Goal: Find specific page/section: Find specific page/section

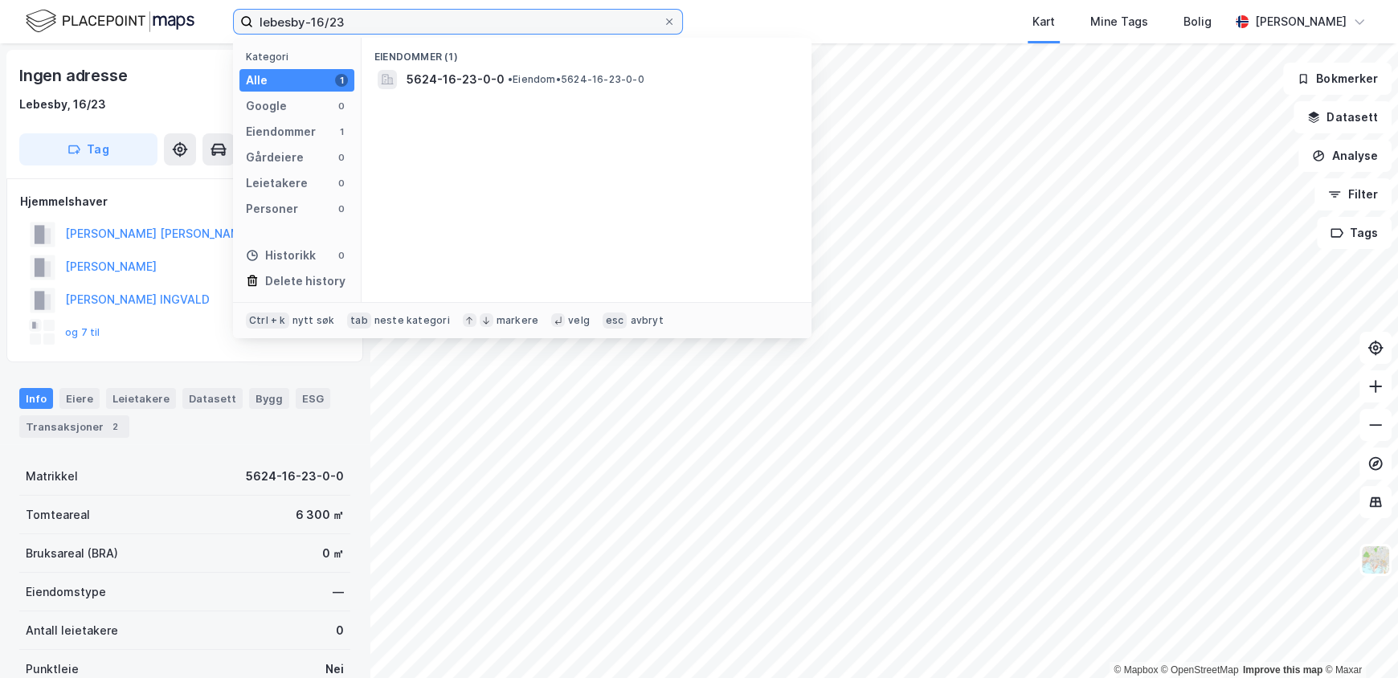
click at [358, 23] on input "lebesby-16/23" at bounding box center [458, 22] width 410 height 24
type input "lebesby-16/22"
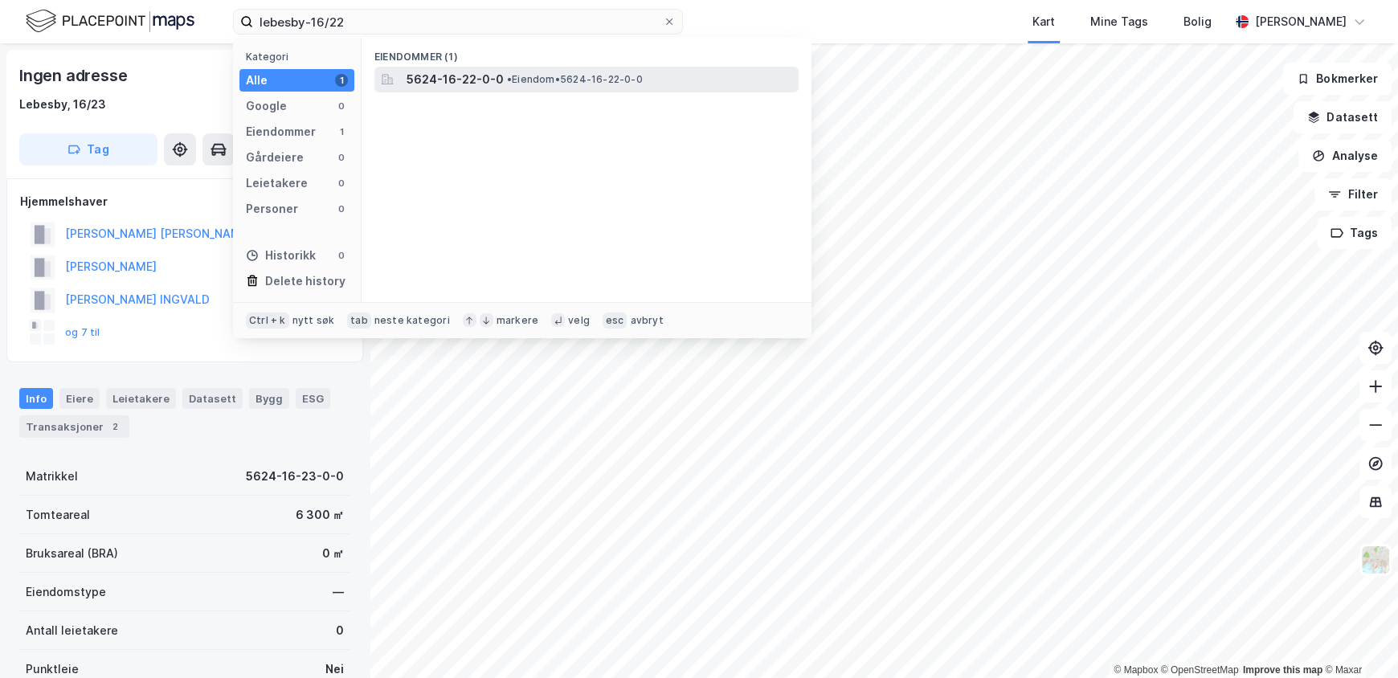
click at [573, 84] on span "• Eiendom • 5624-16-22-0-0" at bounding box center [575, 79] width 136 height 13
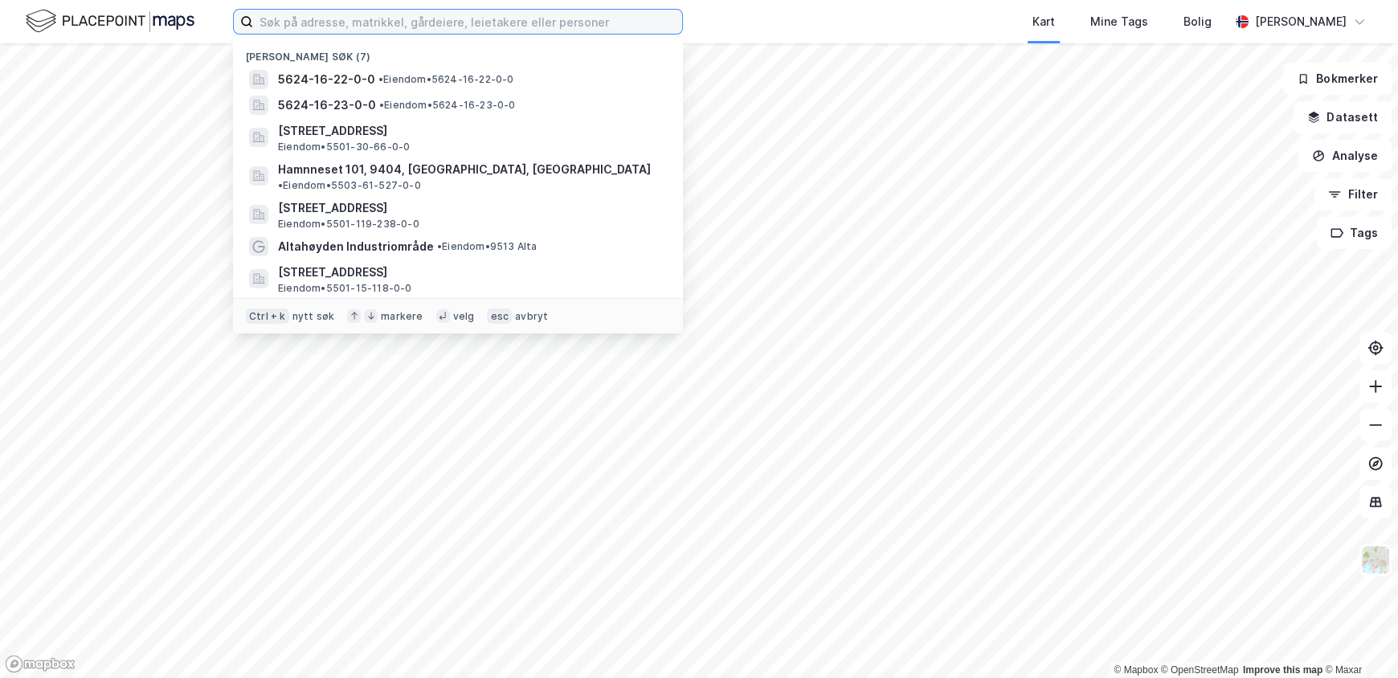
click at [372, 23] on input at bounding box center [467, 22] width 429 height 24
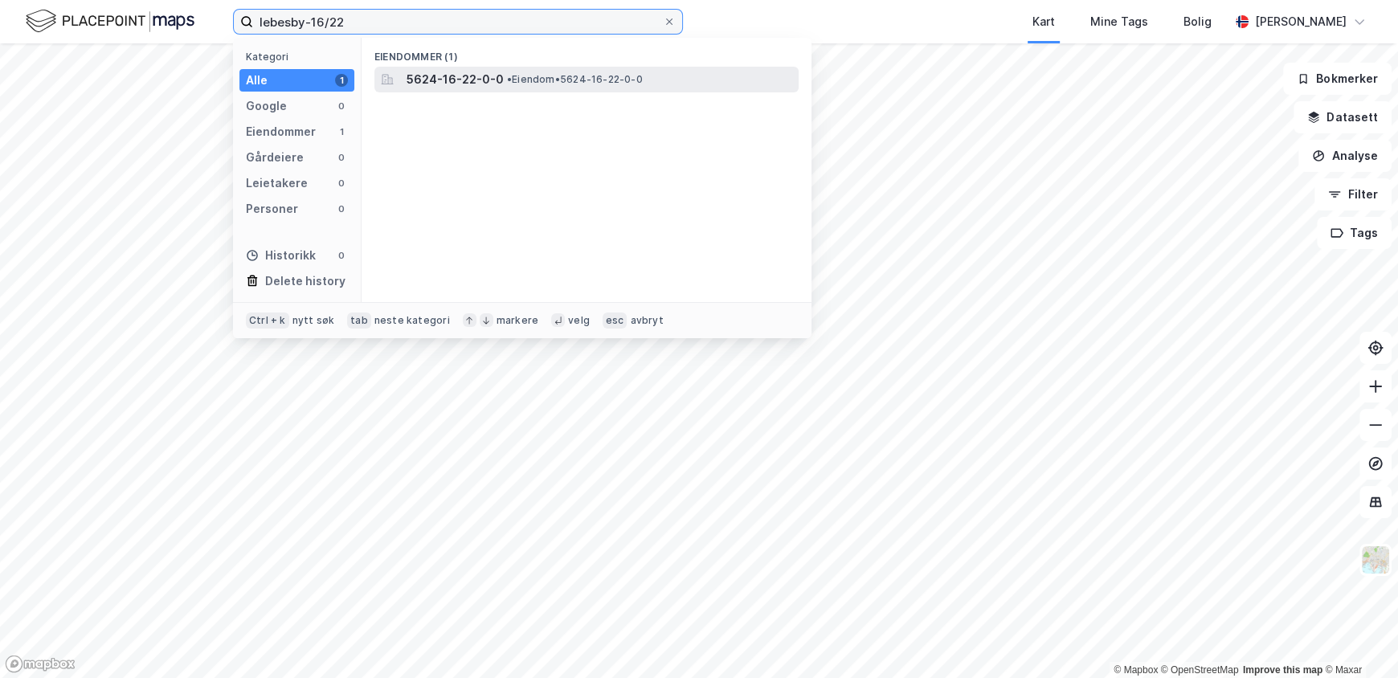
type input "lebesby-16/22"
click at [488, 76] on span "5624-16-22-0-0" at bounding box center [455, 79] width 97 height 19
